Goal: Transaction & Acquisition: Purchase product/service

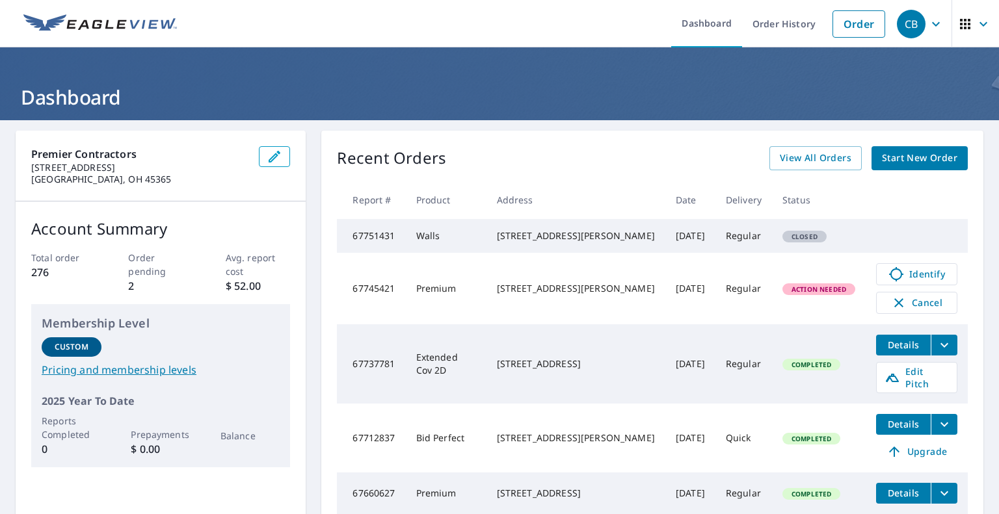
click at [893, 151] on span "Start New Order" at bounding box center [919, 158] width 75 height 16
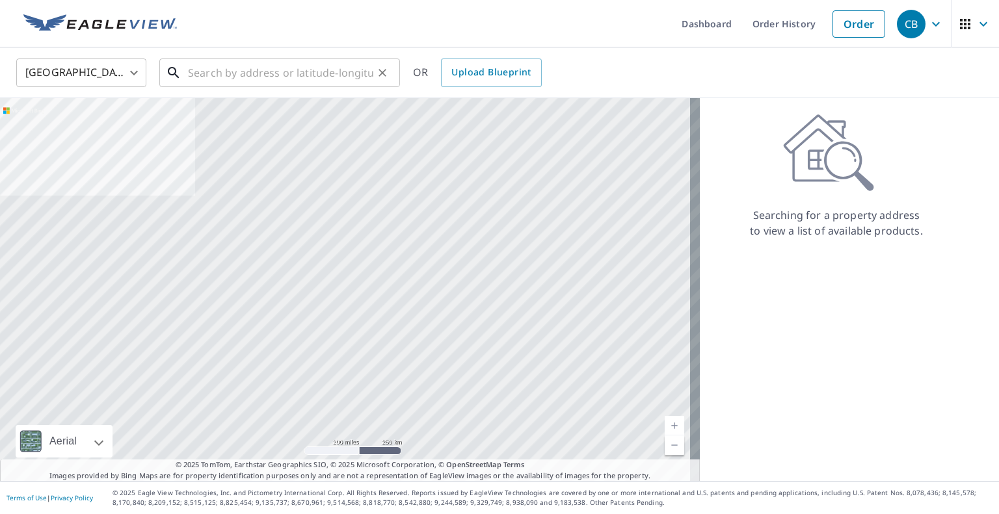
click at [278, 72] on input "text" at bounding box center [280, 73] width 185 height 36
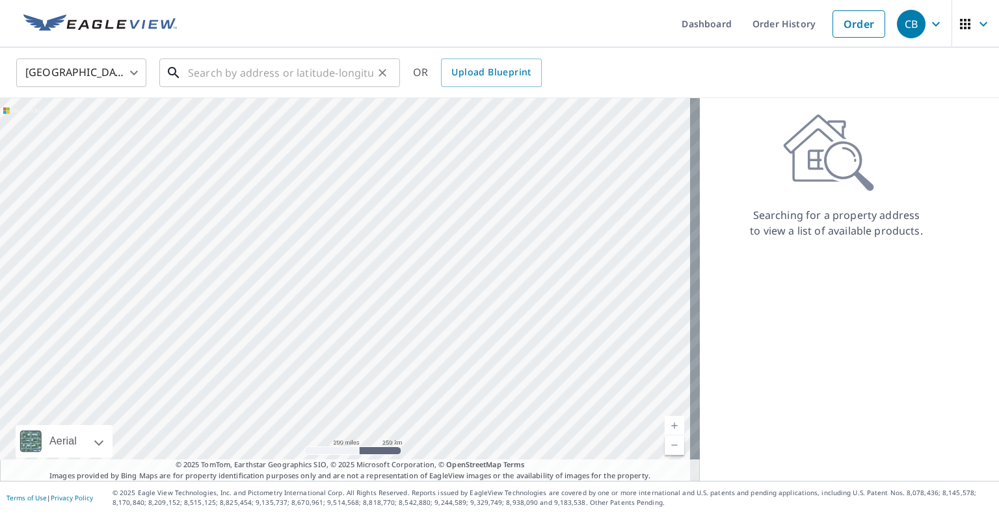
click at [257, 72] on input "text" at bounding box center [280, 73] width 185 height 36
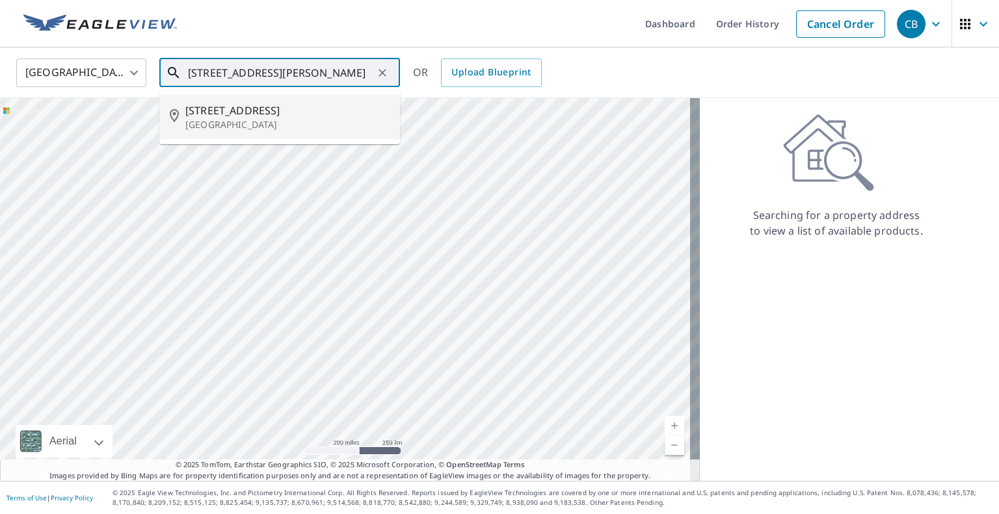
click at [247, 129] on p "[GEOGRAPHIC_DATA]" at bounding box center [287, 124] width 204 height 13
type input "[STREET_ADDRESS]"
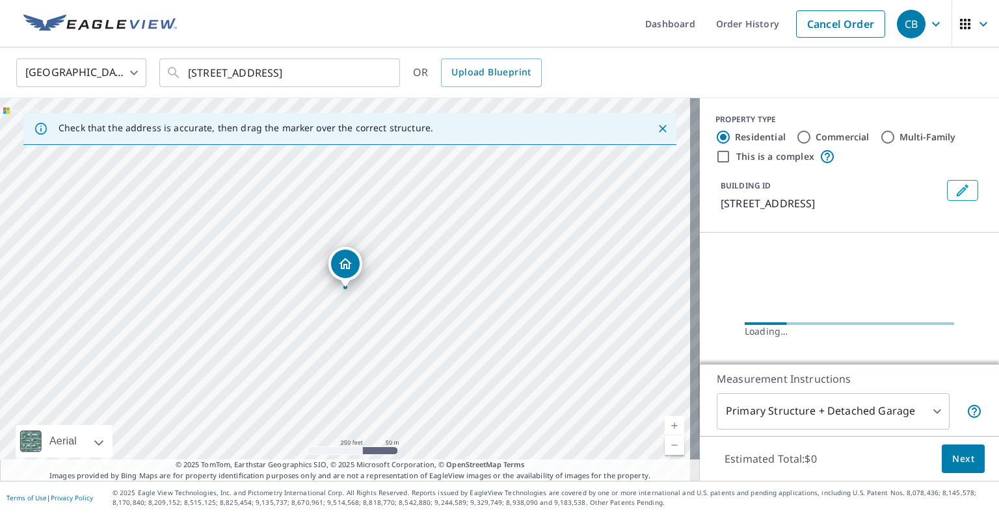
scroll to position [1, 0]
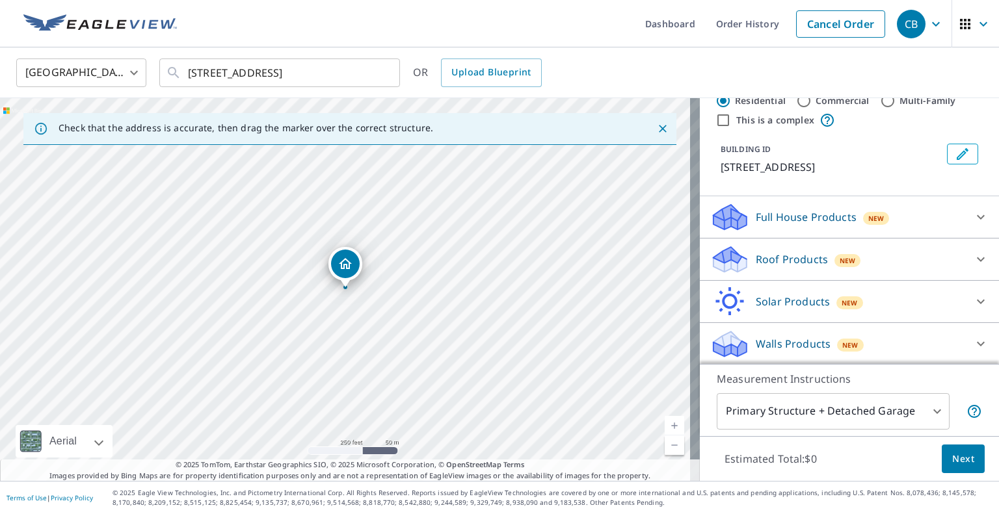
click at [973, 337] on icon at bounding box center [981, 344] width 16 height 16
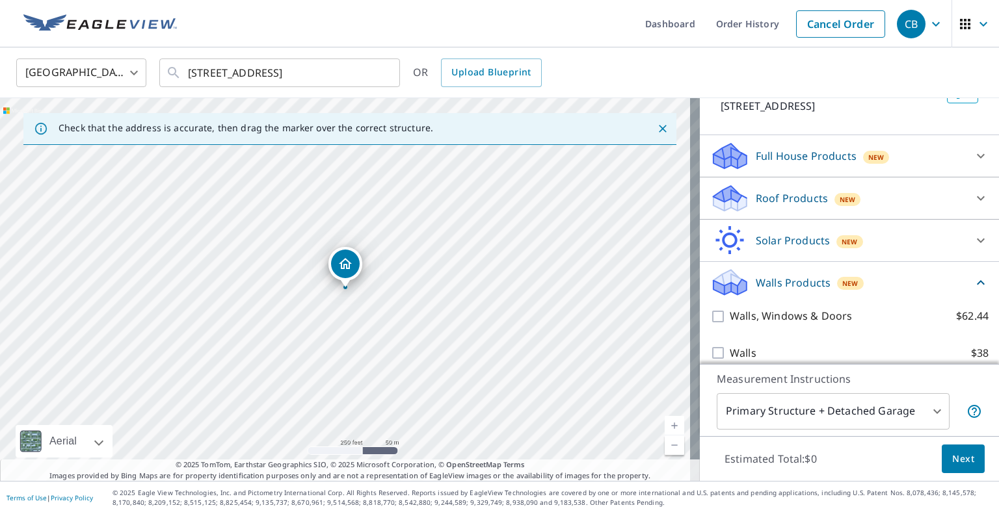
scroll to position [109, 0]
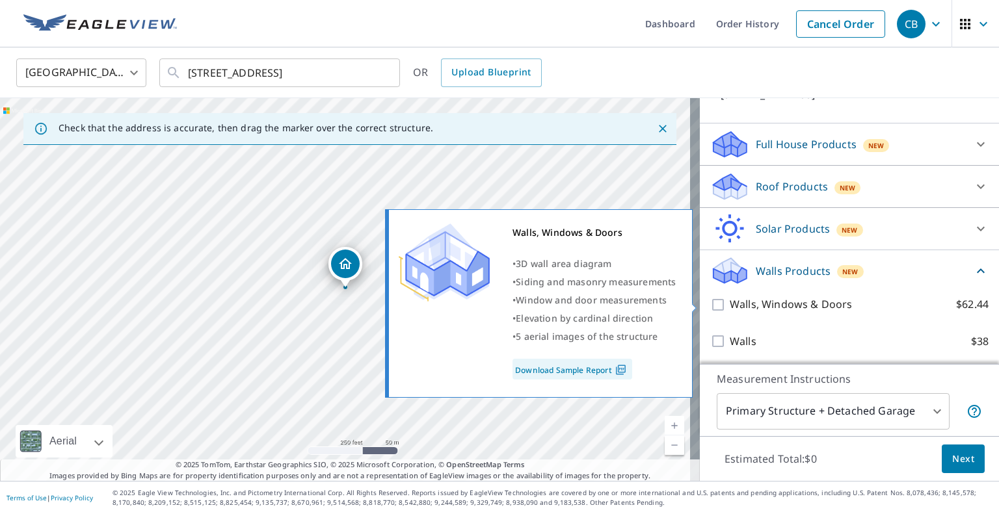
click at [819, 301] on p "Walls, Windows & Doors" at bounding box center [791, 304] width 122 height 16
click at [730, 301] on input "Walls, Windows & Doors $62.44" at bounding box center [720, 305] width 20 height 16
checkbox input "true"
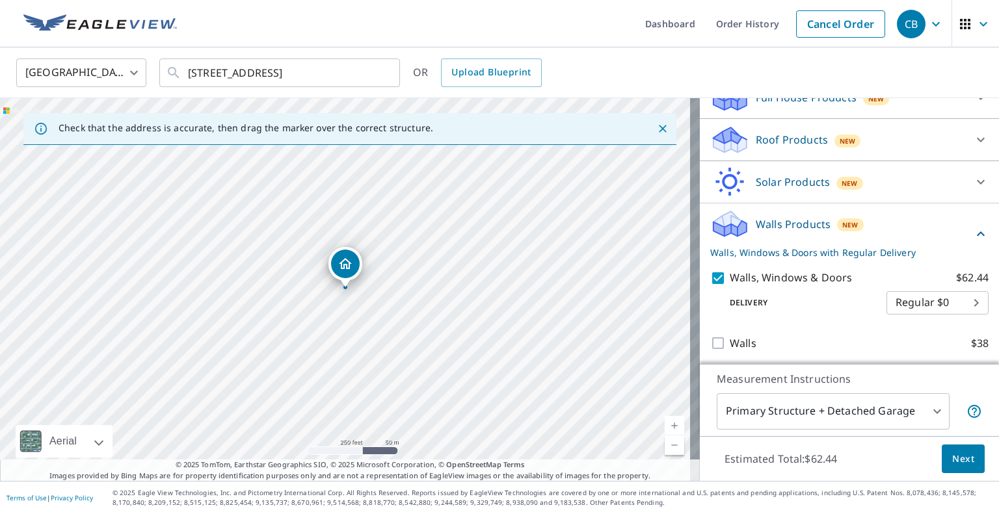
scroll to position [158, 0]
click at [952, 456] on span "Next" at bounding box center [963, 459] width 22 height 16
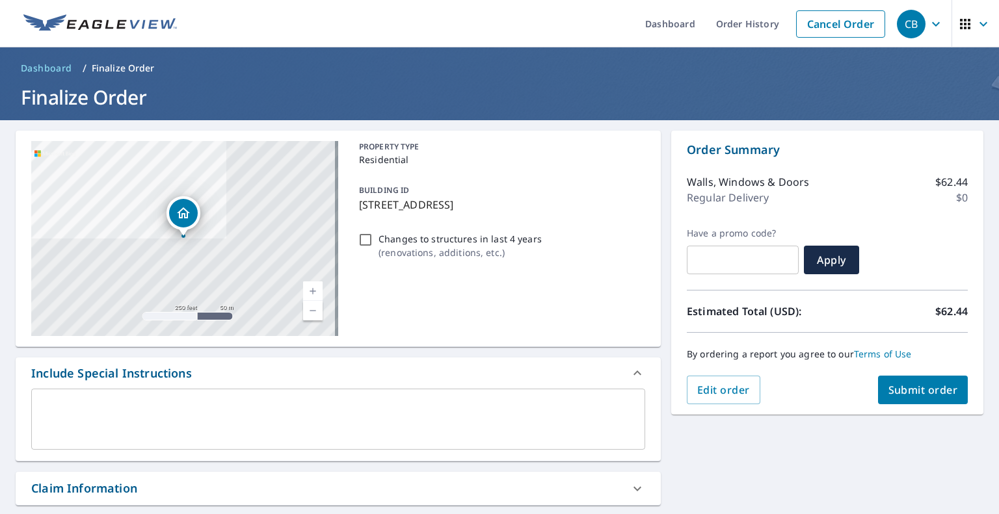
click at [915, 399] on button "Submit order" at bounding box center [923, 390] width 90 height 29
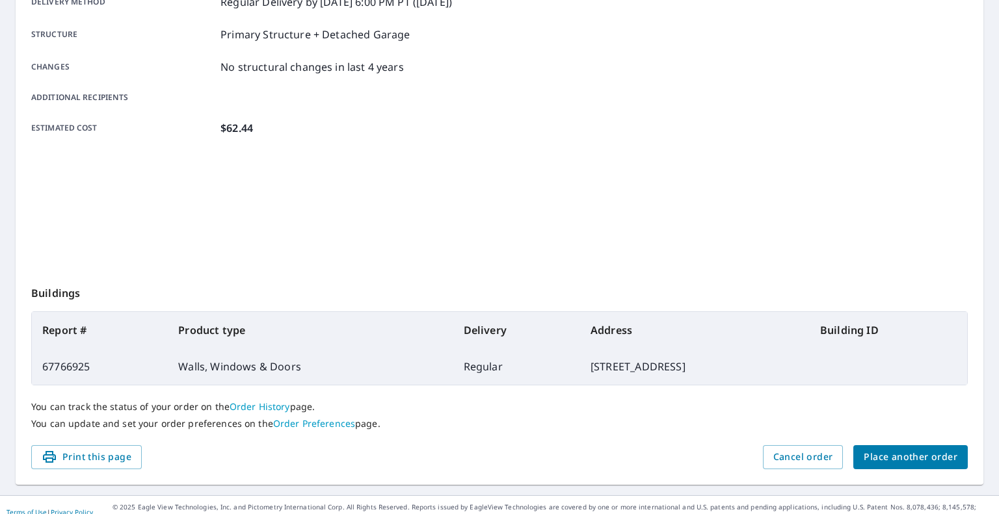
scroll to position [250, 0]
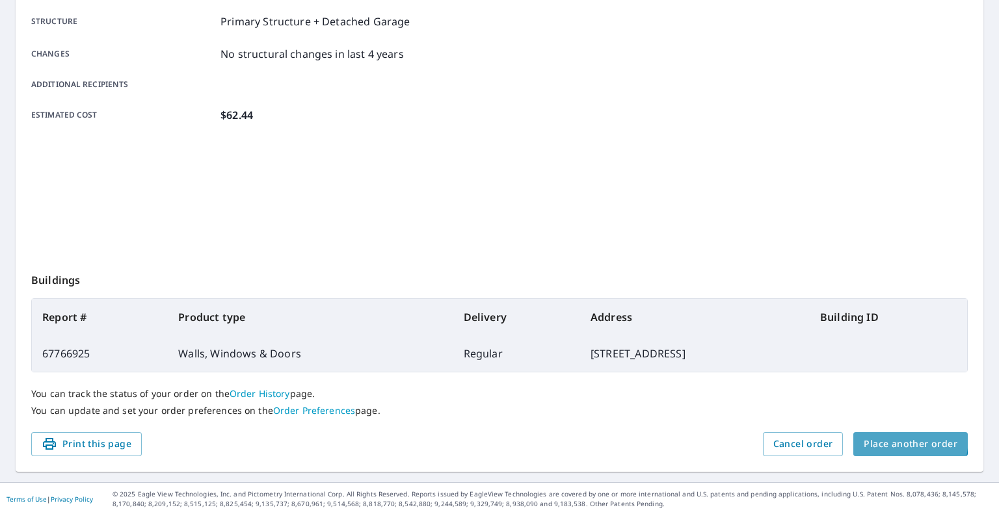
click at [875, 437] on span "Place another order" at bounding box center [910, 444] width 94 height 16
